Goal: Task Accomplishment & Management: Complete application form

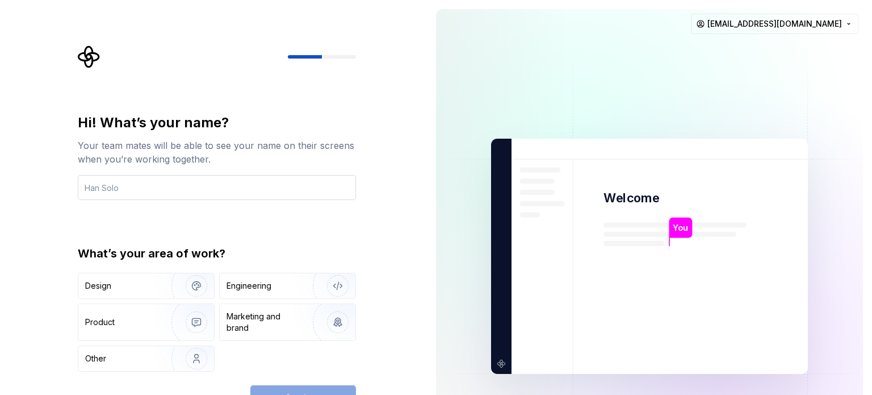
click at [125, 183] on input "text" at bounding box center [217, 187] width 278 height 25
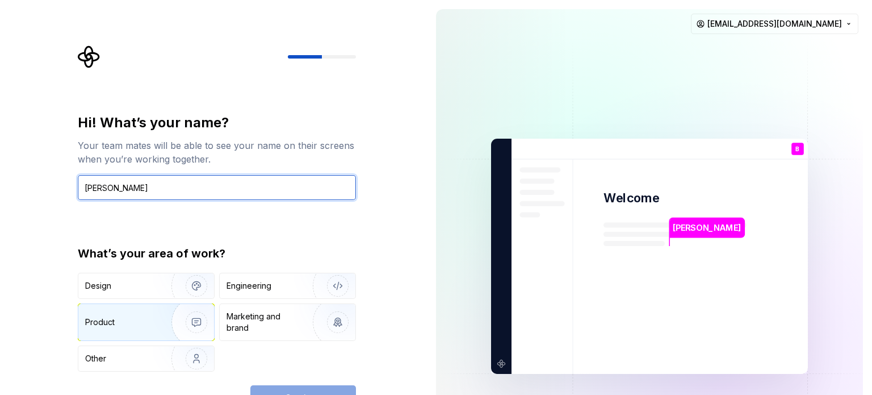
type input "Bridget Abercrombie"
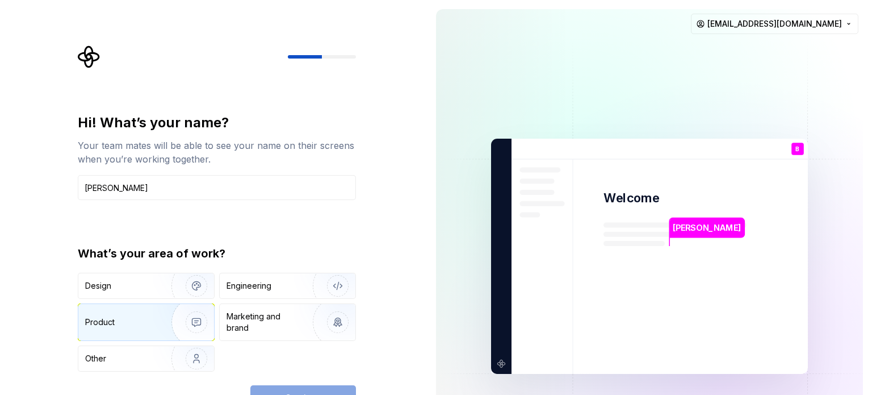
click at [141, 320] on div "Product" at bounding box center [122, 321] width 75 height 11
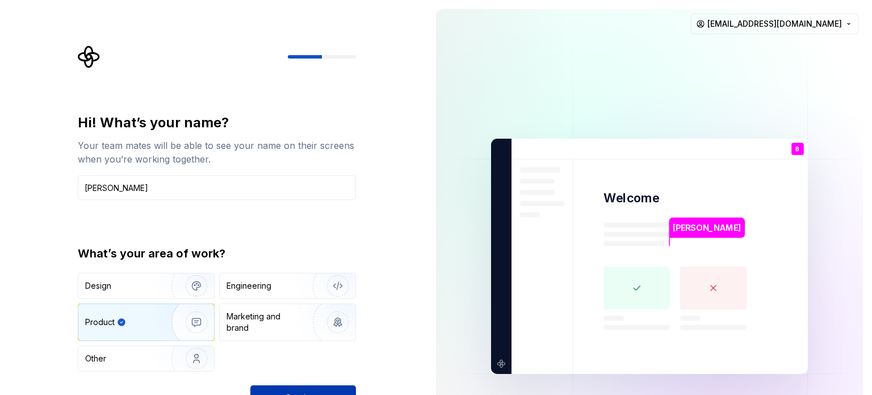
click at [310, 390] on button "Continue" at bounding box center [303, 397] width 106 height 25
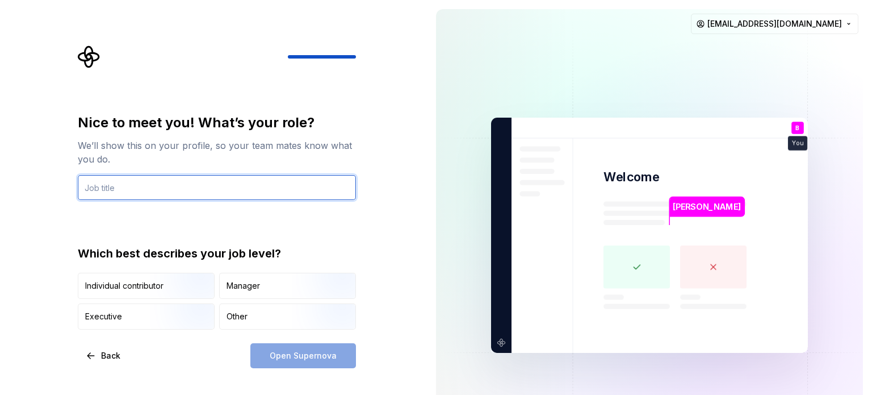
click at [152, 180] on input "text" at bounding box center [217, 187] width 278 height 25
type input "Sr. Product Manager"
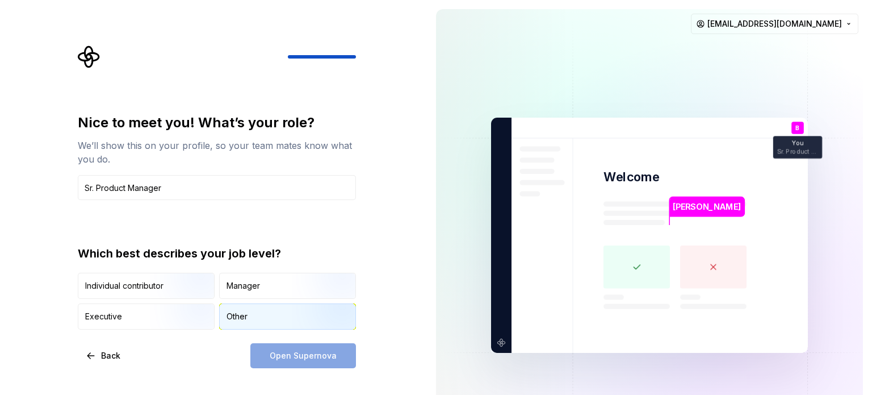
click at [263, 317] on div "Other" at bounding box center [288, 316] width 136 height 25
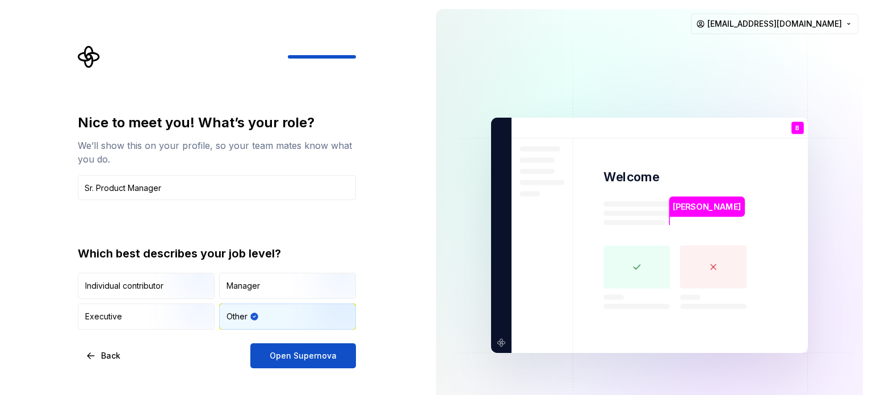
click at [288, 354] on span "Open Supernova" at bounding box center [303, 355] width 67 height 11
